Goal: Transaction & Acquisition: Purchase product/service

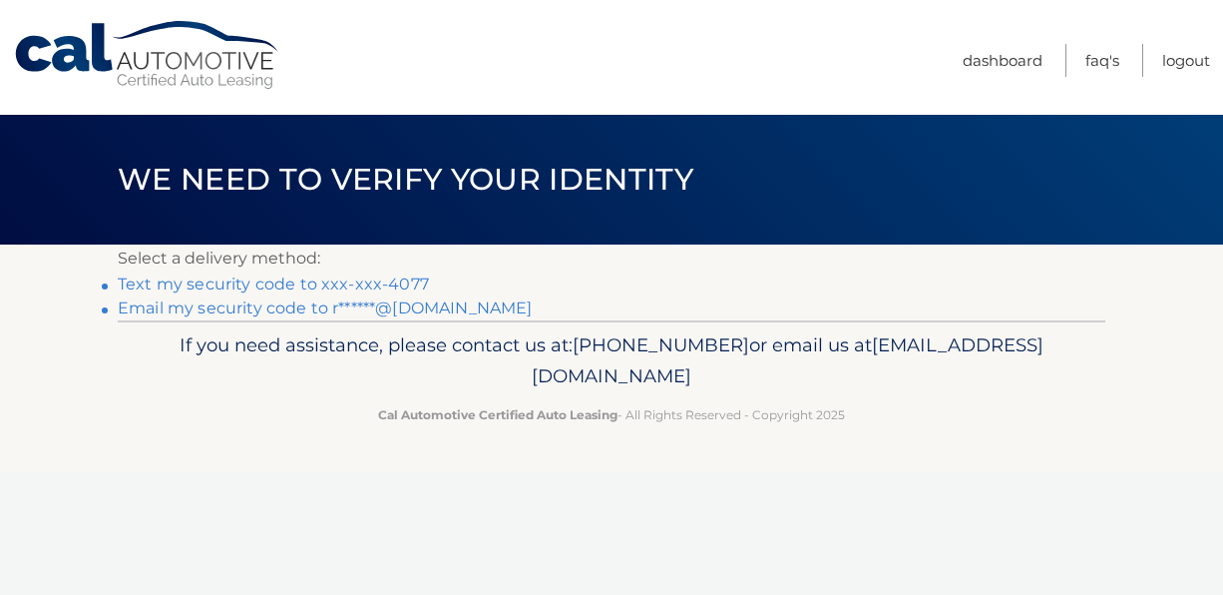
click at [346, 285] on link "Text my security code to xxx-xxx-4077" at bounding box center [273, 283] width 311 height 19
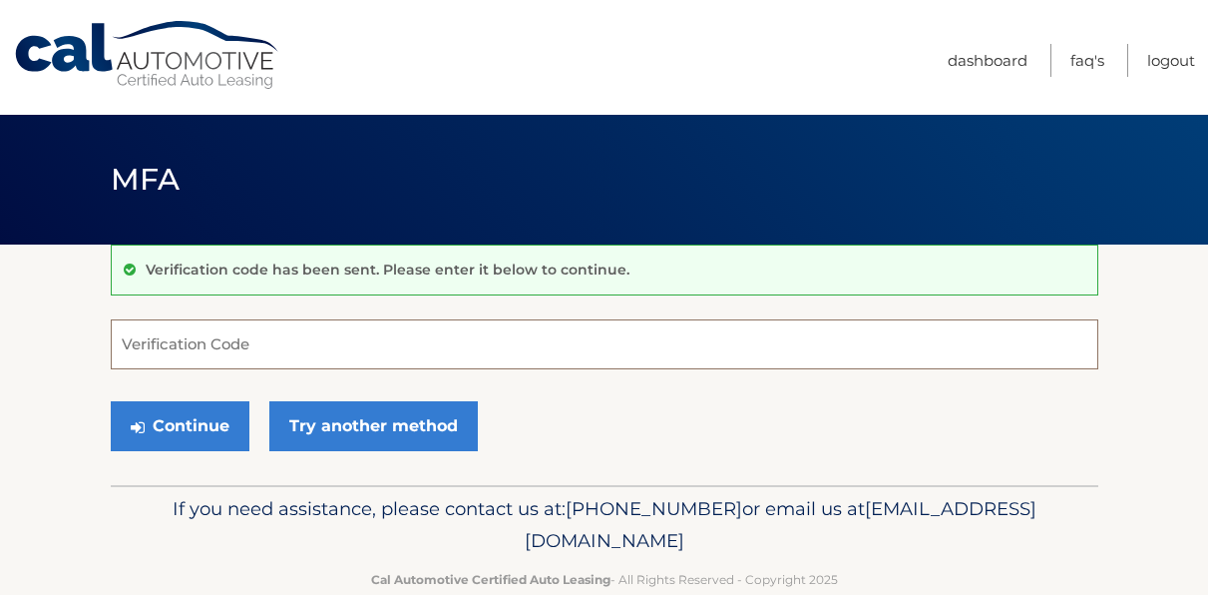
click at [229, 348] on input "Verification Code" at bounding box center [605, 344] width 988 height 50
type input "012904"
click at [111, 401] on button "Continue" at bounding box center [180, 426] width 139 height 50
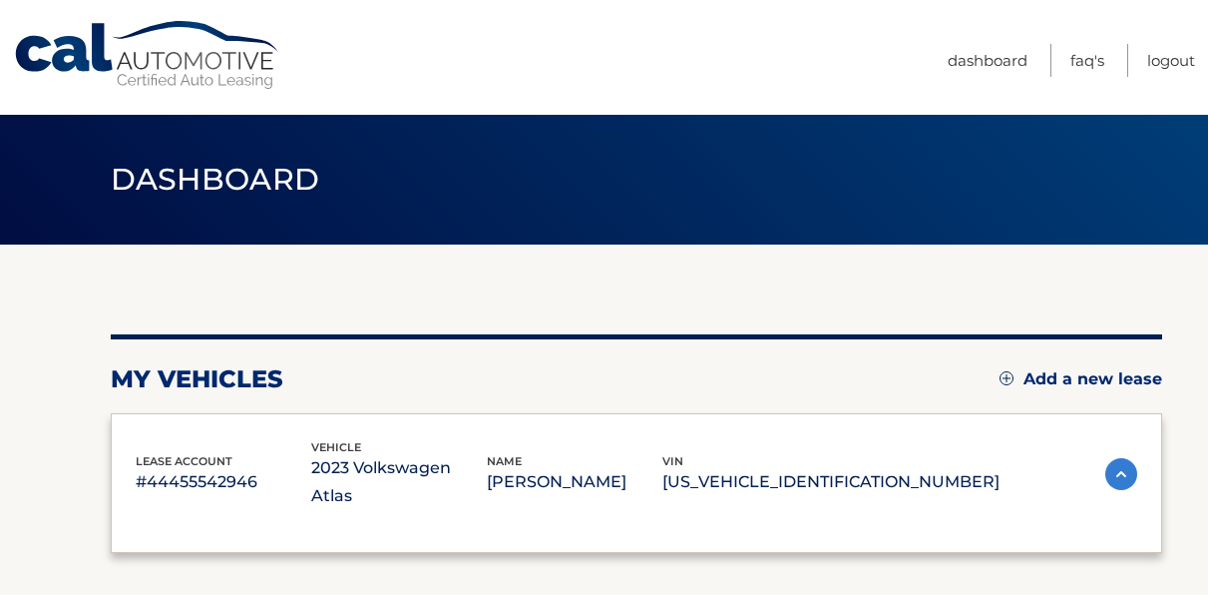
click at [177, 408] on div "my vehicles Add a new lease lease account #44455542946 vehicle 2023 Volkswagen …" at bounding box center [637, 443] width 1052 height 219
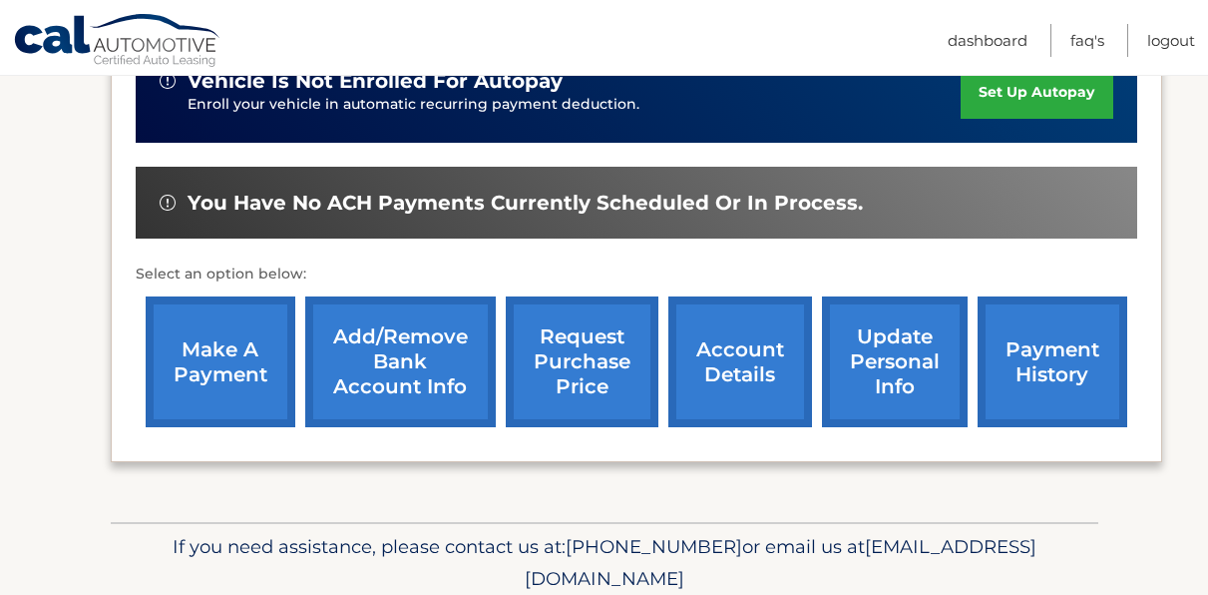
scroll to position [599, 0]
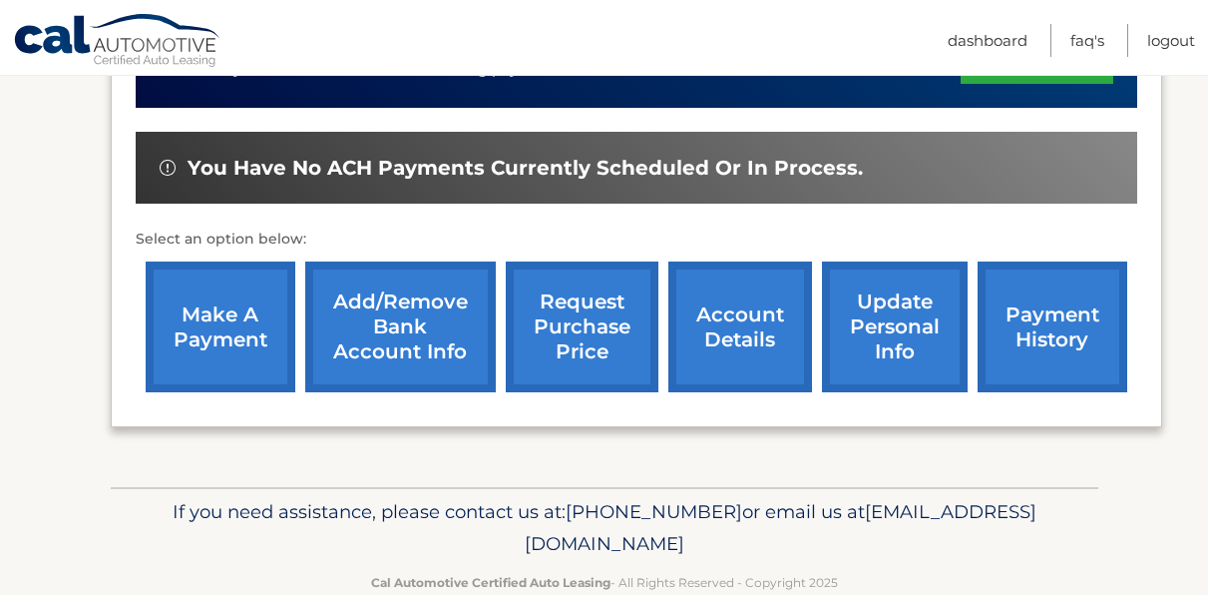
click at [246, 320] on link "make a payment" at bounding box center [221, 326] width 150 height 131
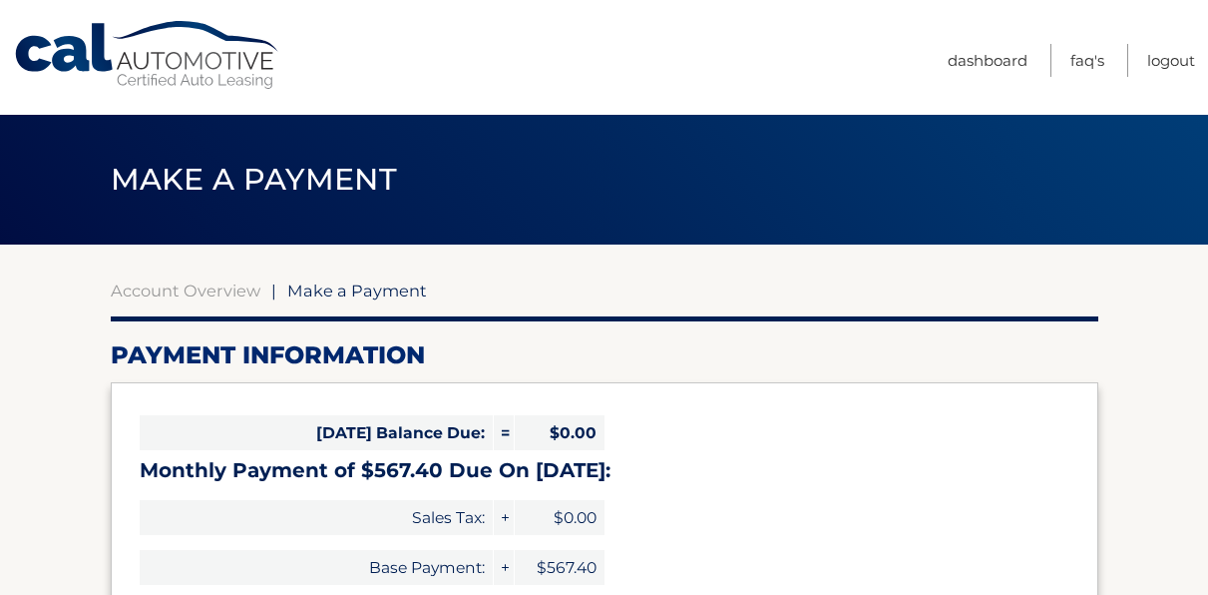
select select "ZWMxMzhiM2ItZTBkZi00OWViLThkYmItZmE4OTNkYmQzZGJk"
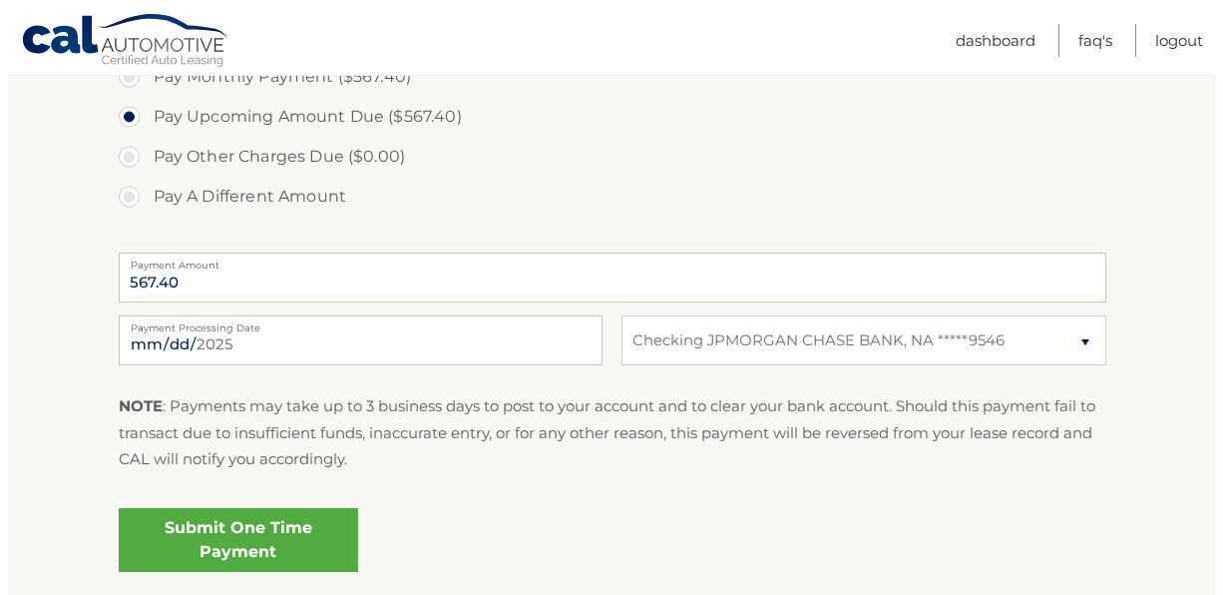
scroll to position [831, 0]
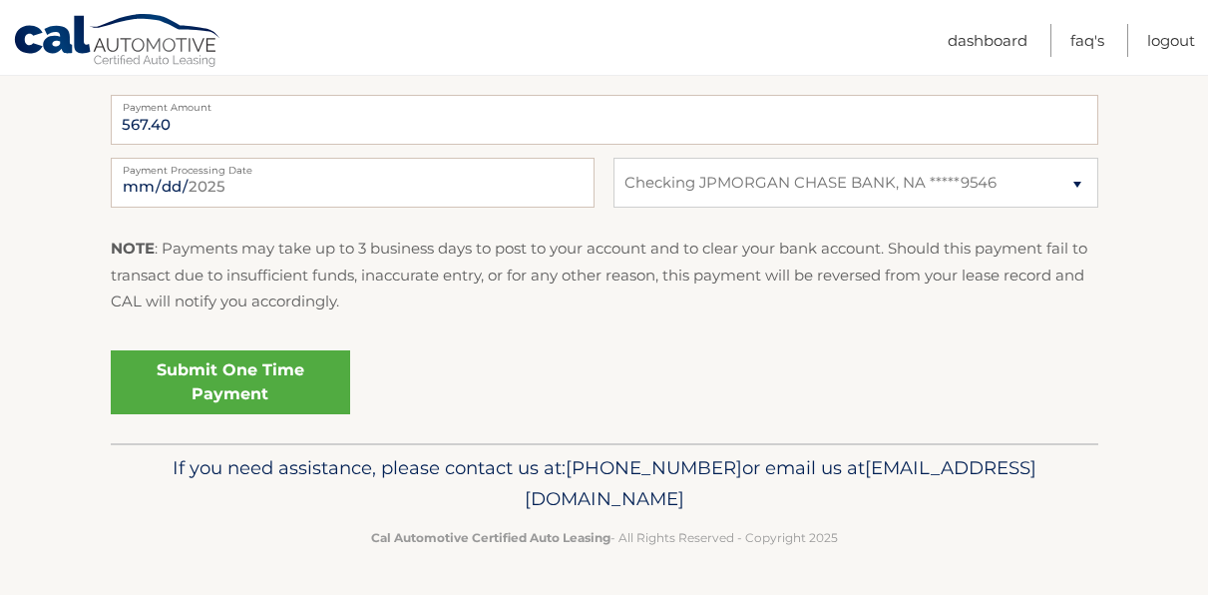
click at [261, 384] on link "Submit One Time Payment" at bounding box center [230, 382] width 239 height 64
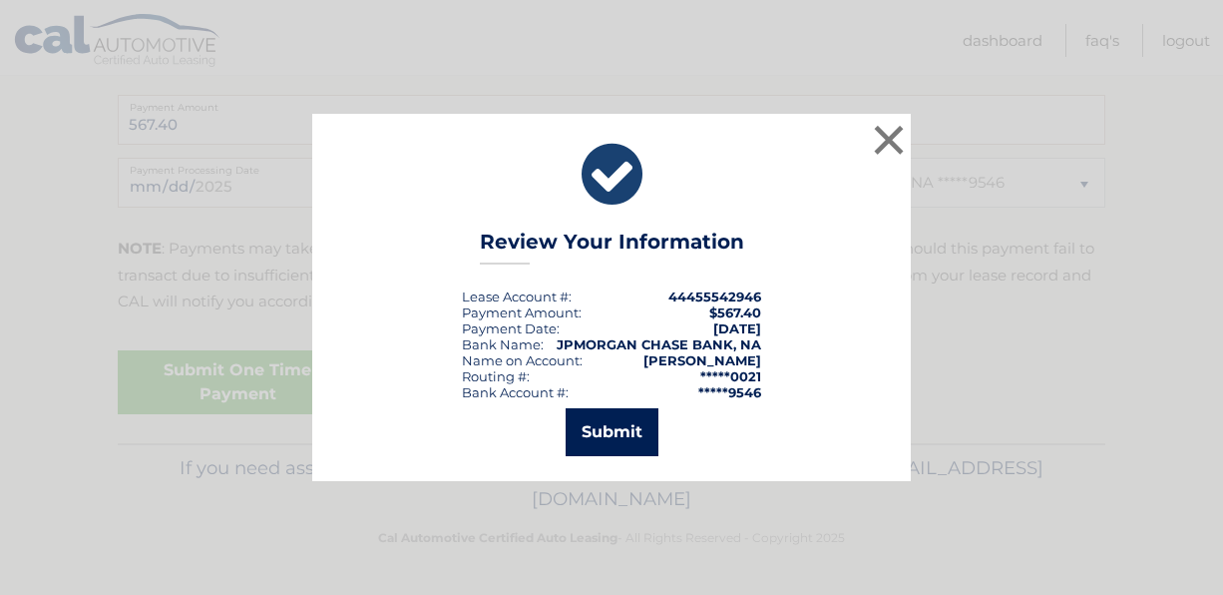
click at [613, 429] on button "Submit" at bounding box center [612, 432] width 93 height 48
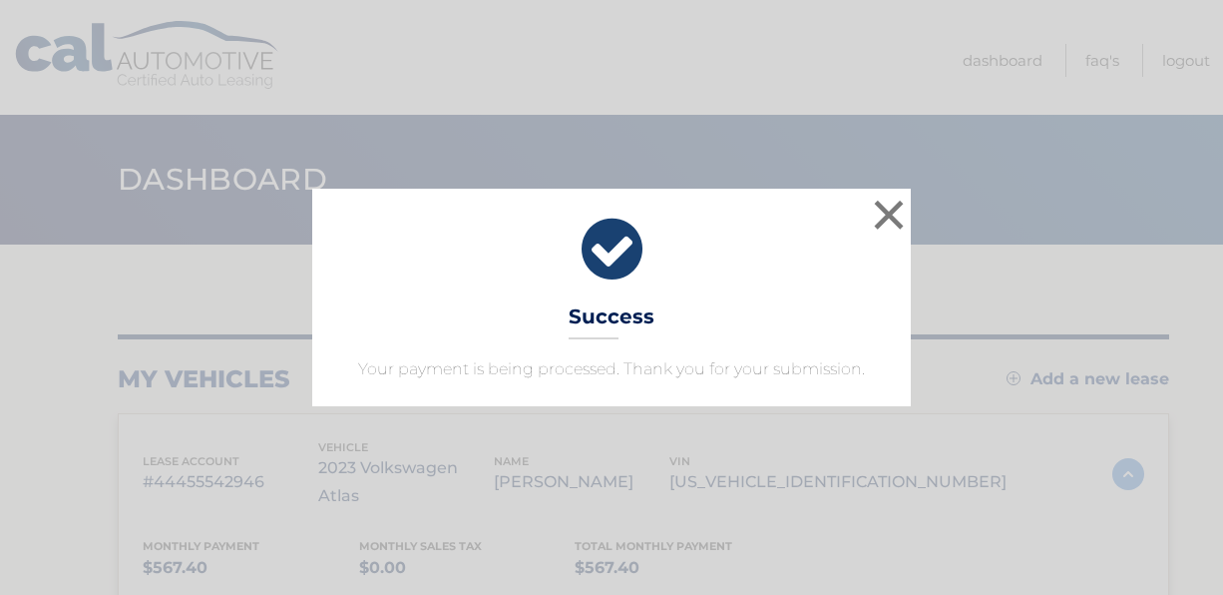
click at [861, 205] on div "× Success Your payment is being processed. Thank you for your submission." at bounding box center [611, 298] width 599 height 218
click at [878, 210] on button "×" at bounding box center [889, 215] width 40 height 40
